Goal: Task Accomplishment & Management: Use online tool/utility

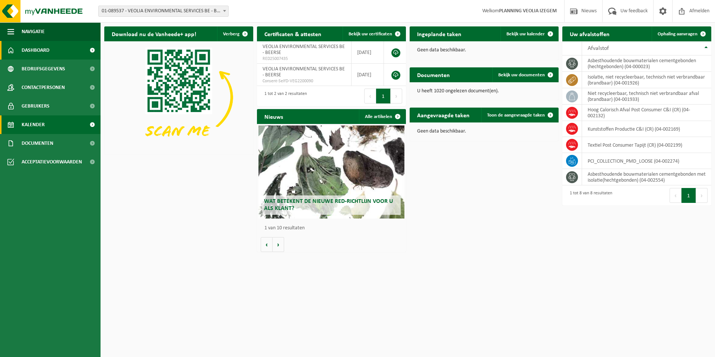
click at [32, 124] on span "Kalender" at bounding box center [33, 124] width 23 height 19
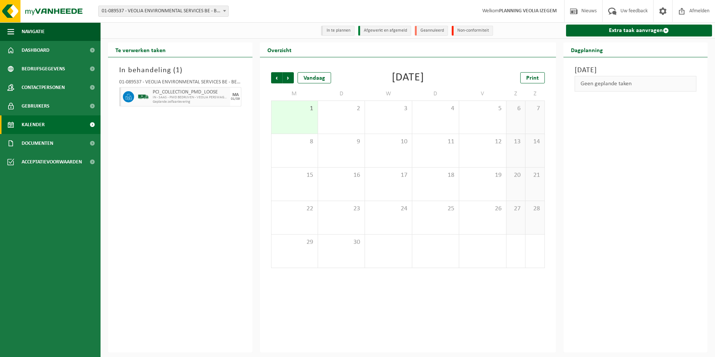
click at [155, 14] on span "01-089537 - VEOLIA ENVIRONMENTAL SERVICES BE - BEERSE" at bounding box center [164, 11] width 130 height 10
click at [627, 30] on link "Extra taak aanvragen" at bounding box center [639, 31] width 146 height 12
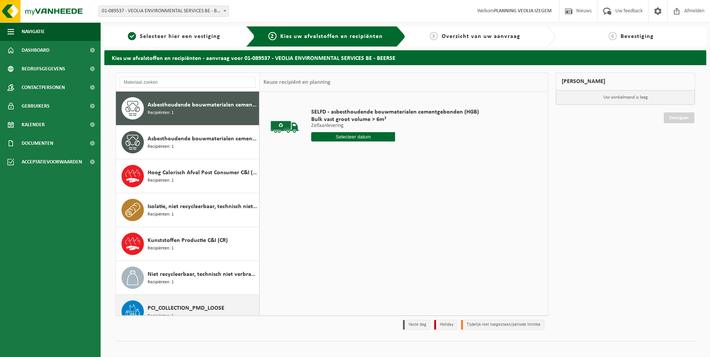
click at [169, 309] on span "PCI_COLLECTION_PMD_LOOSE" at bounding box center [185, 308] width 77 height 9
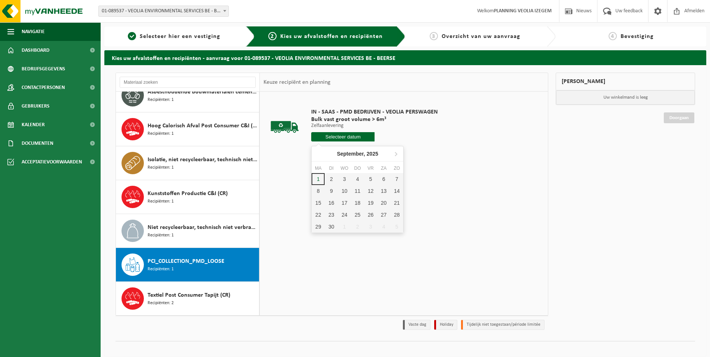
click at [371, 133] on input "text" at bounding box center [342, 136] width 63 height 9
click at [318, 181] on div "1" at bounding box center [317, 179] width 13 height 12
type input "Van 2025-09-01"
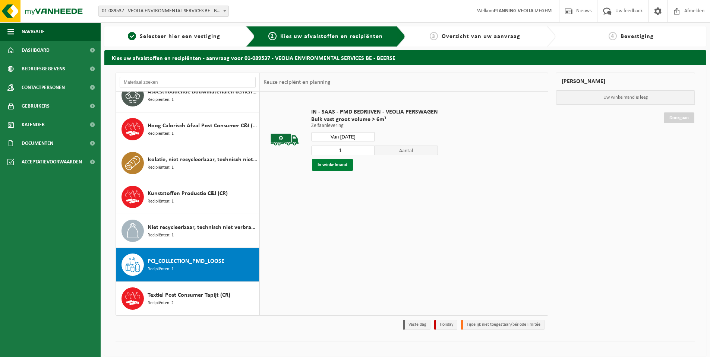
click at [330, 169] on button "In winkelmand" at bounding box center [332, 165] width 41 height 12
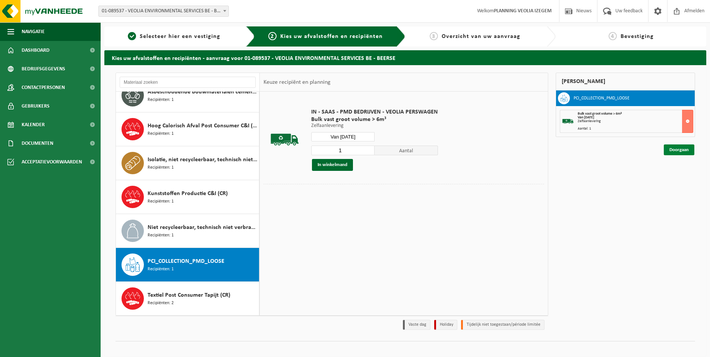
click at [681, 151] on link "Doorgaan" at bounding box center [678, 150] width 31 height 11
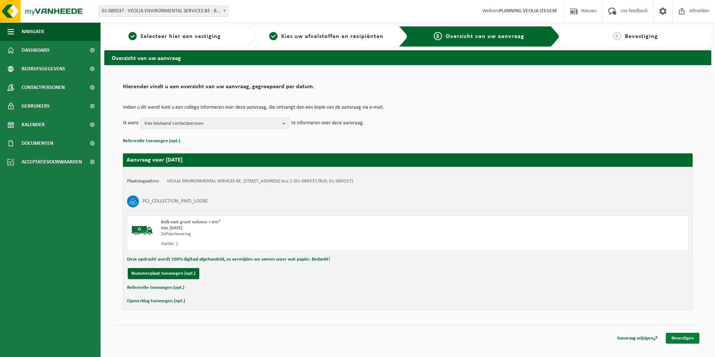
click at [679, 339] on link "Bevestigen" at bounding box center [683, 338] width 34 height 11
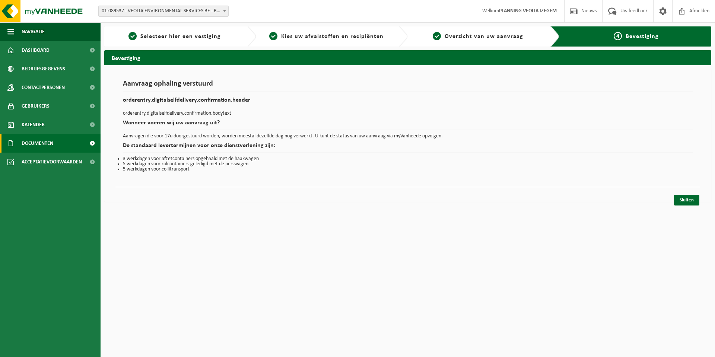
click at [37, 142] on span "Documenten" at bounding box center [38, 143] width 32 height 19
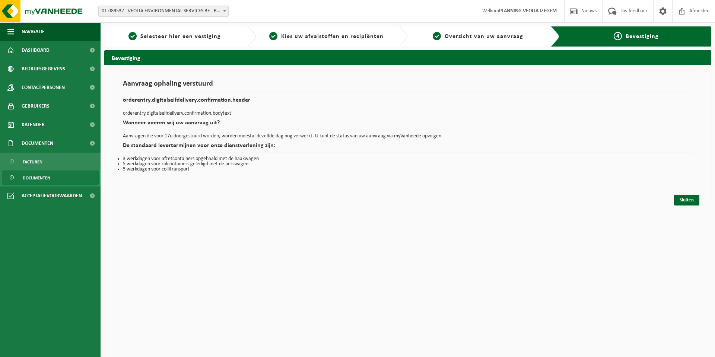
click at [42, 181] on span "Documenten" at bounding box center [37, 178] width 28 height 14
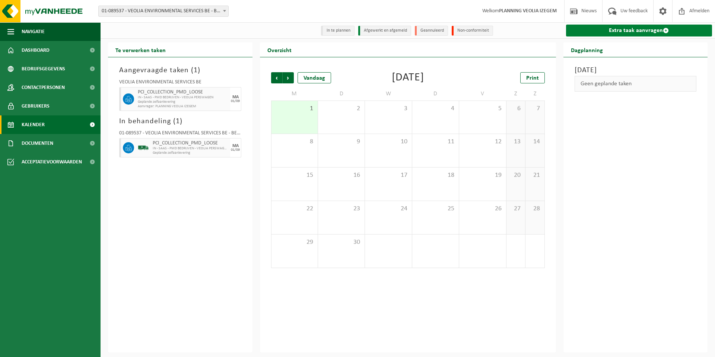
click at [636, 27] on link "Extra taak aanvragen" at bounding box center [639, 31] width 146 height 12
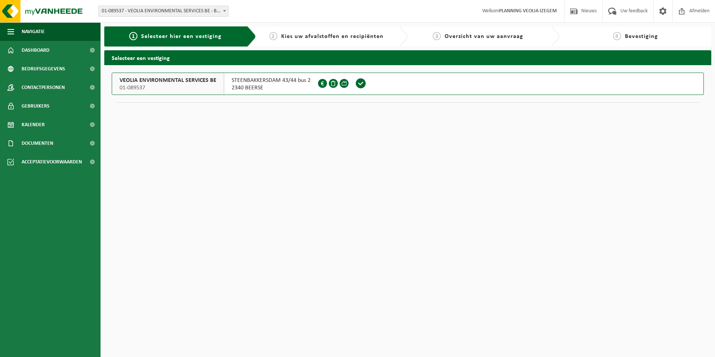
click at [220, 90] on div "VEOLIA ENVIRONMENTAL SERVICES BE 01-089537" at bounding box center [168, 84] width 112 height 22
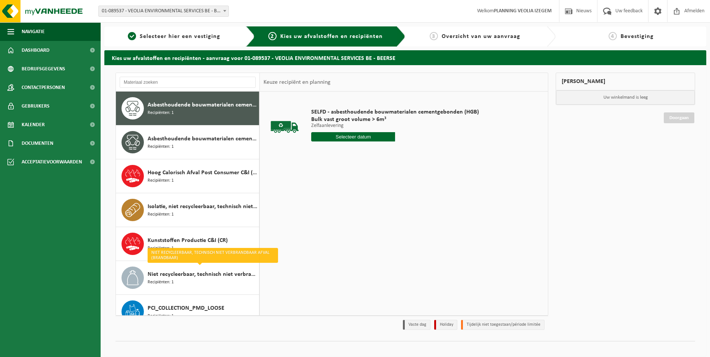
click at [155, 307] on span "PCI_COLLECTION_PMD_LOOSE" at bounding box center [185, 308] width 77 height 9
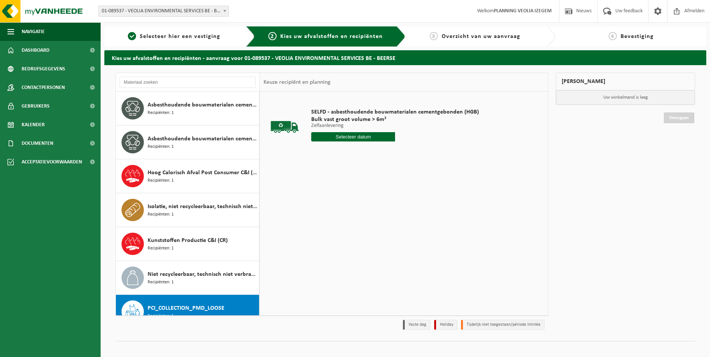
scroll to position [47, 0]
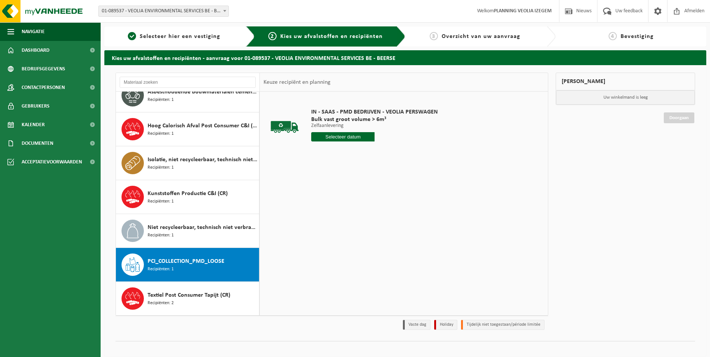
click at [349, 134] on input "text" at bounding box center [342, 136] width 63 height 9
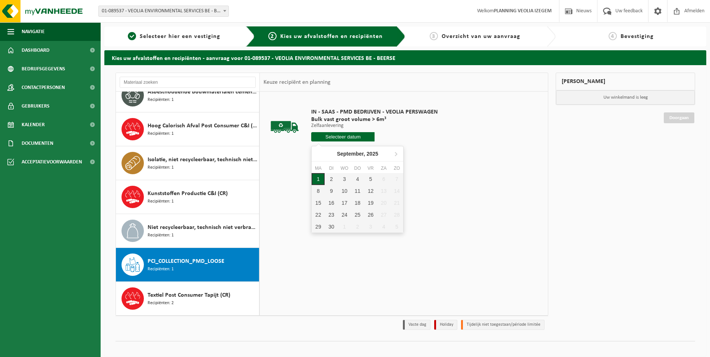
click at [320, 181] on div "1" at bounding box center [317, 179] width 13 height 12
type input "Van 2025-09-01"
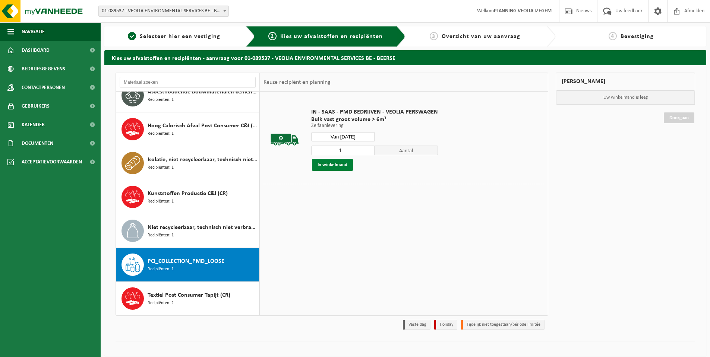
click at [331, 164] on button "In winkelmand" at bounding box center [332, 165] width 41 height 12
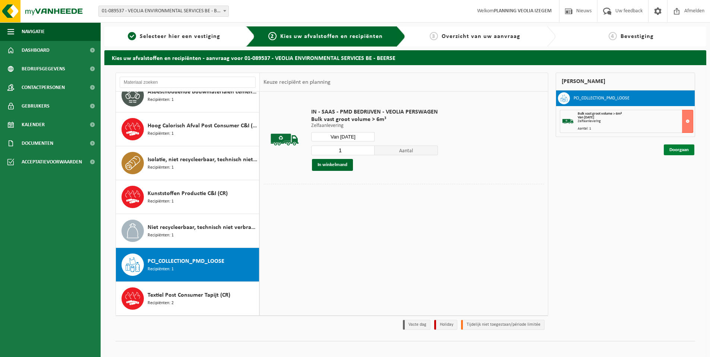
click at [673, 152] on link "Doorgaan" at bounding box center [678, 150] width 31 height 11
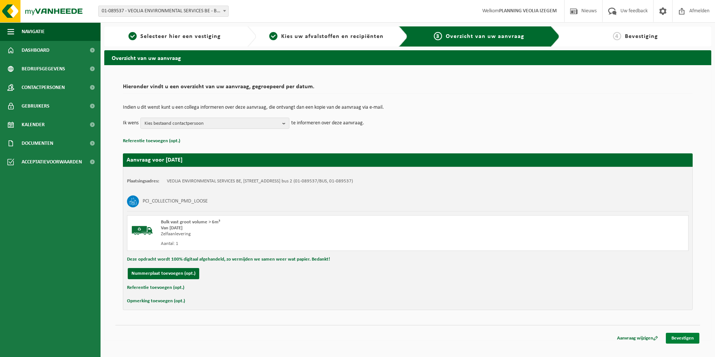
click at [690, 339] on link "Bevestigen" at bounding box center [683, 338] width 34 height 11
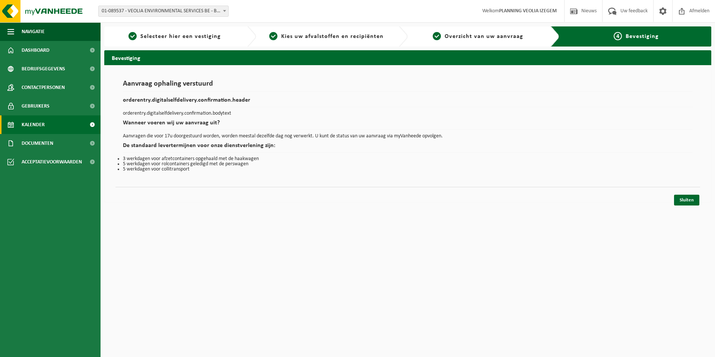
click at [39, 125] on span "Kalender" at bounding box center [33, 124] width 23 height 19
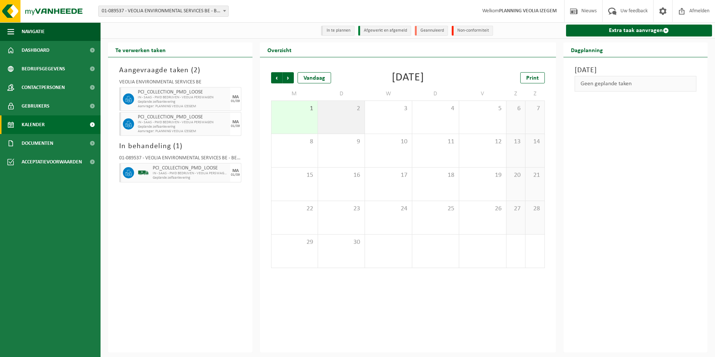
click at [349, 112] on span "2" at bounding box center [341, 109] width 39 height 8
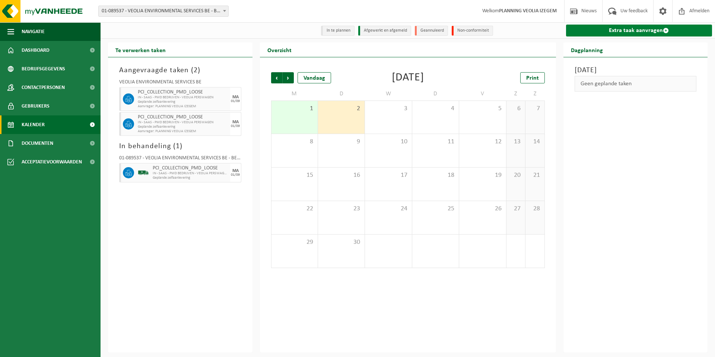
click at [622, 33] on link "Extra taak aanvragen" at bounding box center [639, 31] width 146 height 12
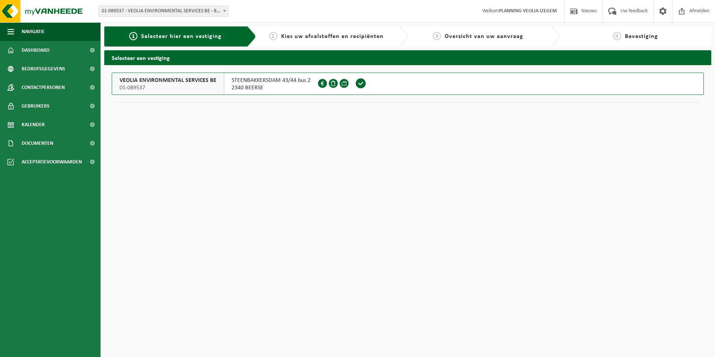
click at [164, 83] on span "VEOLIA ENVIRONMENTAL SERVICES BE" at bounding box center [168, 80] width 97 height 7
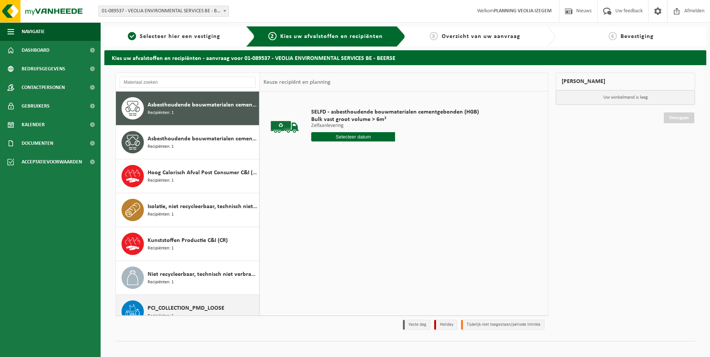
click at [161, 306] on span "PCI_COLLECTION_PMD_LOOSE" at bounding box center [185, 308] width 77 height 9
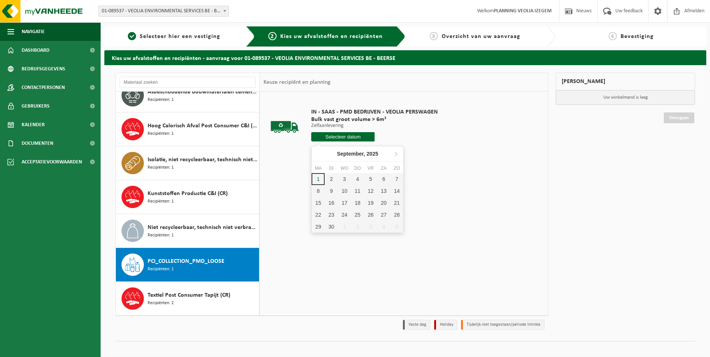
click at [359, 139] on input "text" at bounding box center [342, 136] width 63 height 9
click at [333, 180] on div "2" at bounding box center [330, 179] width 13 height 12
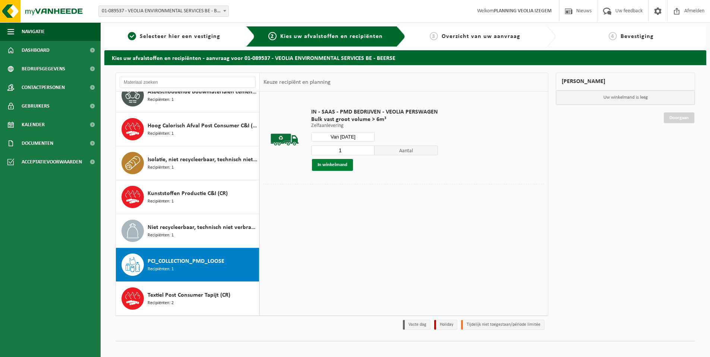
click at [337, 165] on button "In winkelmand" at bounding box center [332, 165] width 41 height 12
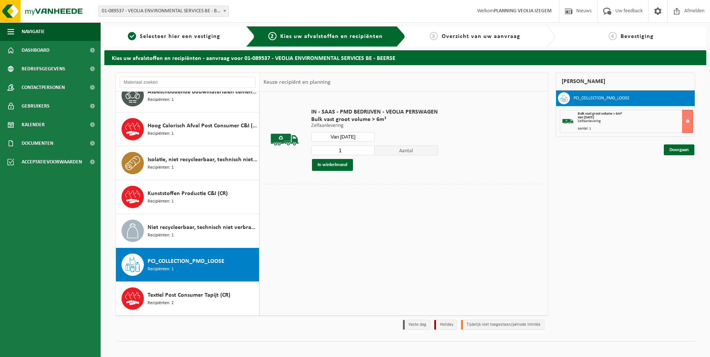
click at [362, 136] on input "Van 2025-09-02" at bounding box center [342, 136] width 63 height 9
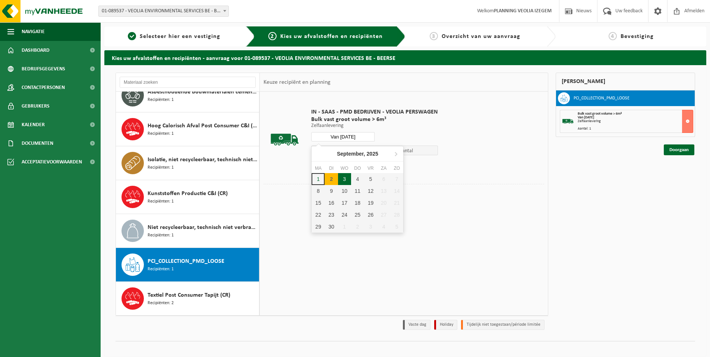
click at [343, 180] on div "3" at bounding box center [344, 179] width 13 height 12
type input "Van 2025-09-03"
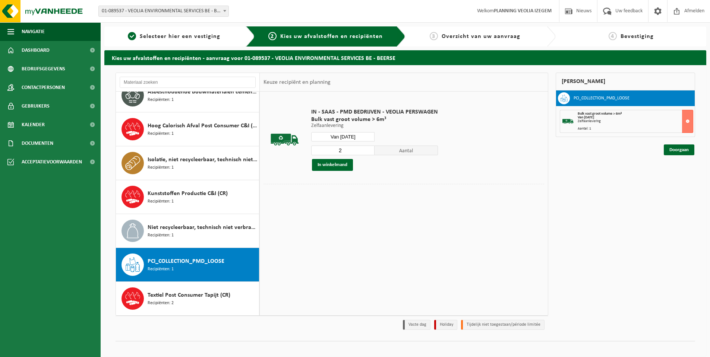
type input "2"
click at [369, 150] on input "2" at bounding box center [342, 151] width 63 height 10
click at [340, 164] on button "In winkelmand" at bounding box center [332, 165] width 41 height 12
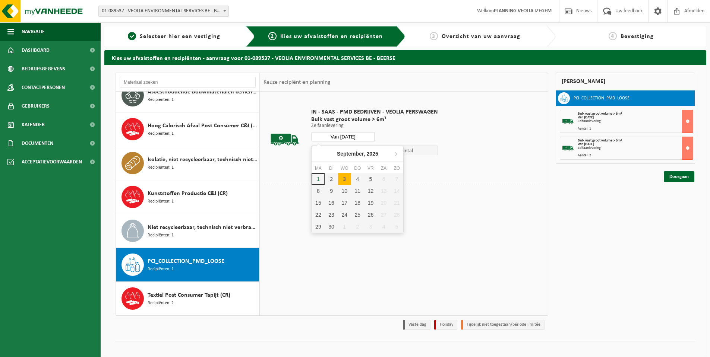
click at [363, 134] on input "Van 2025-09-03" at bounding box center [342, 136] width 63 height 9
click at [358, 181] on div "4" at bounding box center [357, 179] width 13 height 12
type input "Van 2025-09-04"
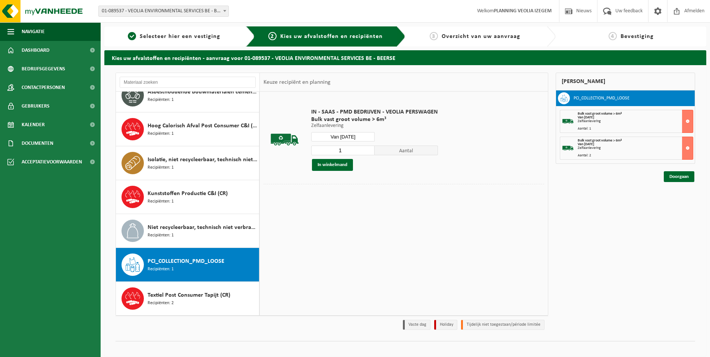
type input "1"
click at [367, 153] on input "1" at bounding box center [342, 151] width 63 height 10
click at [340, 162] on button "In winkelmand" at bounding box center [332, 165] width 41 height 12
click at [674, 203] on link "Doorgaan" at bounding box center [678, 203] width 31 height 11
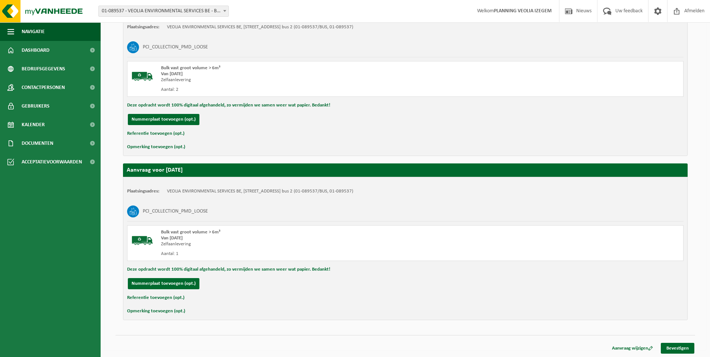
scroll to position [319, 0]
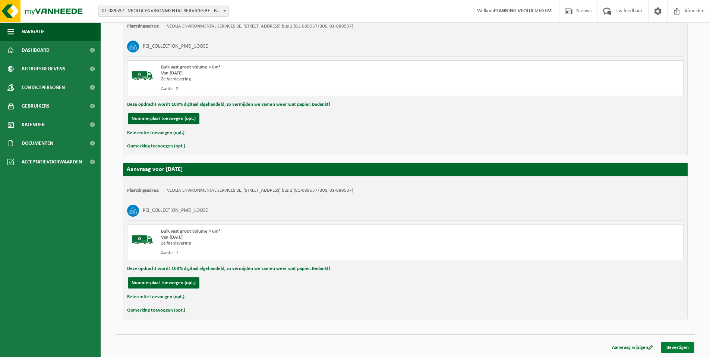
click at [674, 350] on link "Bevestigen" at bounding box center [677, 347] width 34 height 11
